Goal: Entertainment & Leisure: Consume media (video, audio)

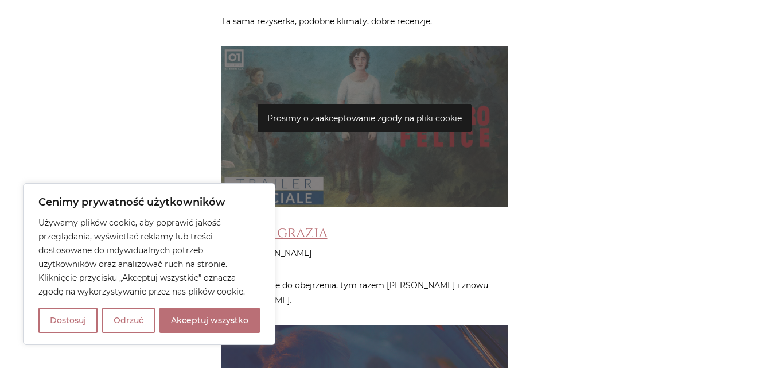
scroll to position [5265, 0]
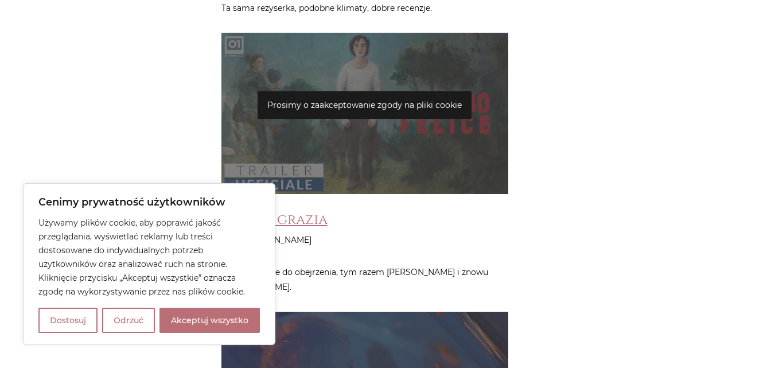
click at [384, 42] on div "Prosimy o zaakceptowanie zgody na pliki cookie" at bounding box center [364, 113] width 287 height 161
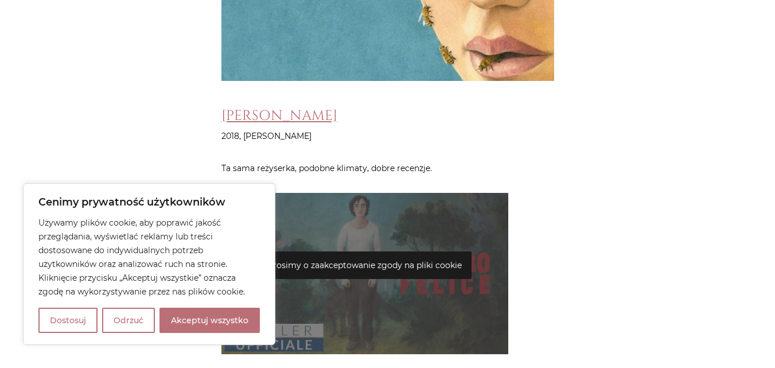
scroll to position [5158, 0]
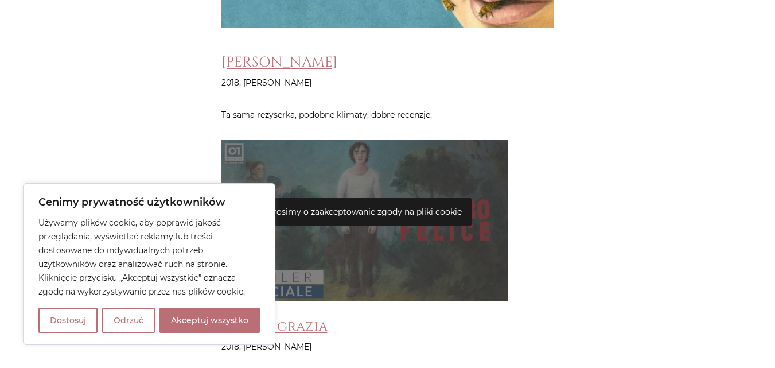
click at [410, 198] on p "Prosimy o zaakceptowanie zgody na pliki cookie" at bounding box center [365, 212] width 214 height 28
click at [336, 198] on p "Prosimy o zaakceptowanie zgody na pliki cookie" at bounding box center [365, 212] width 214 height 28
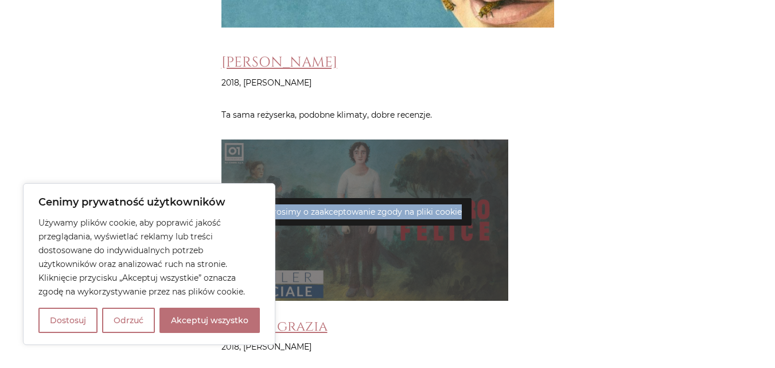
click at [336, 198] on p "Prosimy o zaakceptowanie zgody na pliki cookie" at bounding box center [365, 212] width 214 height 28
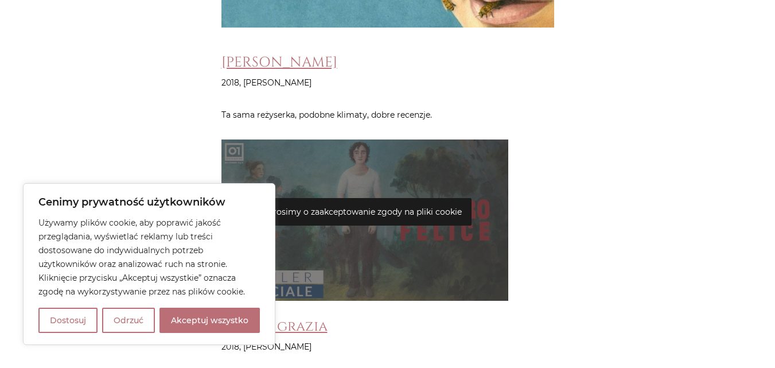
click at [336, 198] on p "Prosimy o zaakceptowanie zgody na pliki cookie" at bounding box center [365, 212] width 214 height 28
click at [298, 317] on link "Troppa grazia" at bounding box center [274, 326] width 106 height 19
